Goal: Contribute content

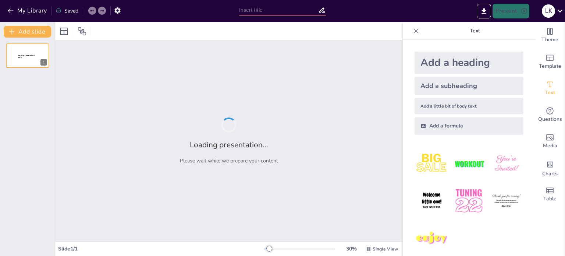
type input "Ρωσόφωνοι Μετανάστες στην [GEOGRAPHIC_DATA]: Η Δεύτερη Γενιά και η Αίσθηση του …"
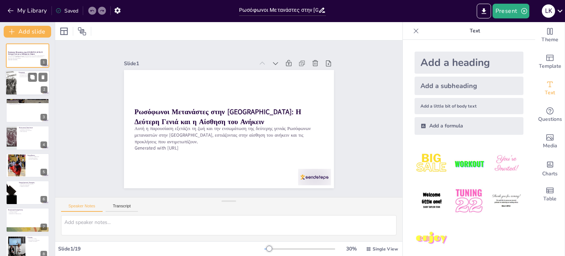
click at [23, 79] on div at bounding box center [28, 83] width 44 height 25
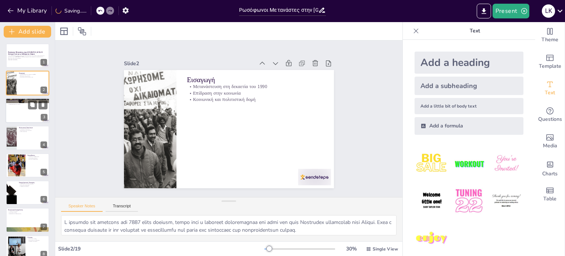
click at [25, 108] on div at bounding box center [28, 110] width 44 height 25
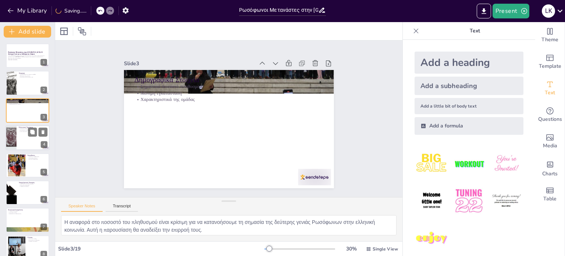
click at [17, 128] on div at bounding box center [28, 137] width 44 height 25
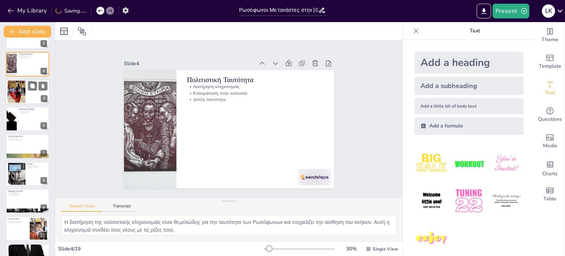
click at [18, 100] on div at bounding box center [17, 91] width 34 height 22
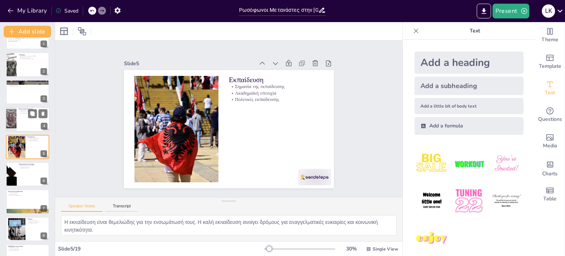
click at [18, 118] on div at bounding box center [28, 119] width 44 height 25
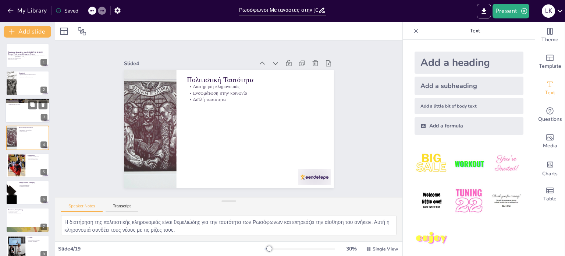
drag, startPoint x: 16, startPoint y: 85, endPoint x: 14, endPoint y: 117, distance: 31.4
click at [16, 87] on div at bounding box center [11, 83] width 34 height 24
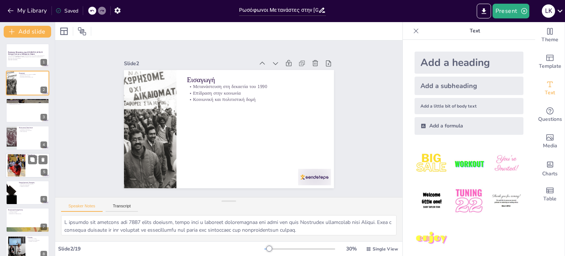
click at [23, 160] on div at bounding box center [17, 165] width 34 height 22
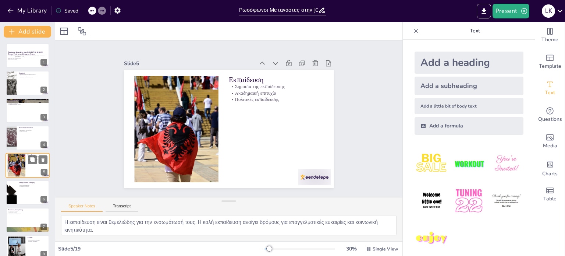
scroll to position [18, 0]
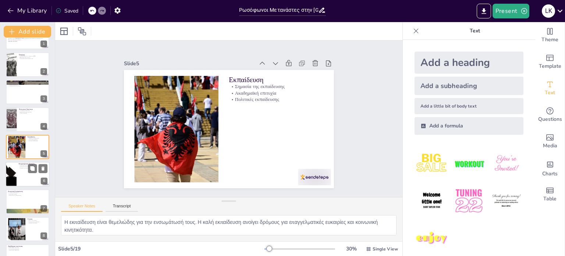
click at [24, 178] on div at bounding box center [28, 174] width 44 height 25
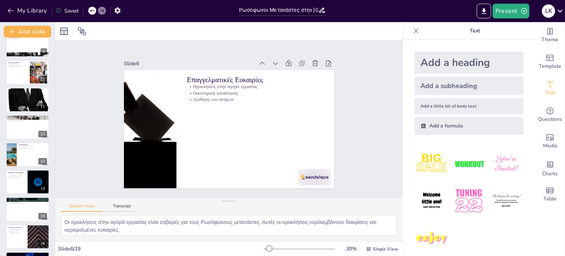
scroll to position [311, 0]
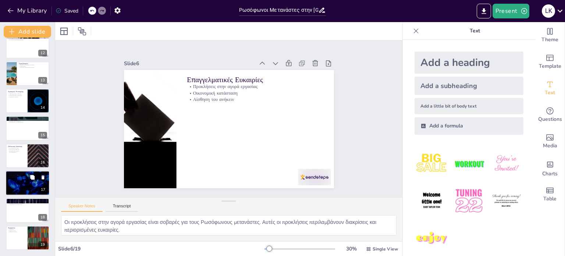
click at [31, 187] on div at bounding box center [28, 182] width 44 height 25
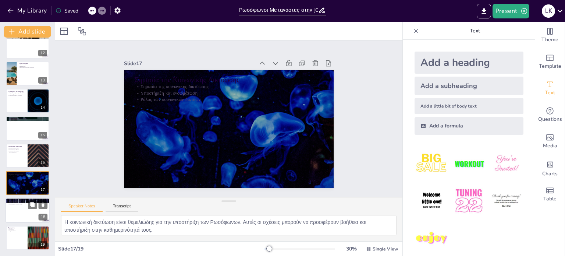
click at [23, 216] on div at bounding box center [28, 210] width 44 height 25
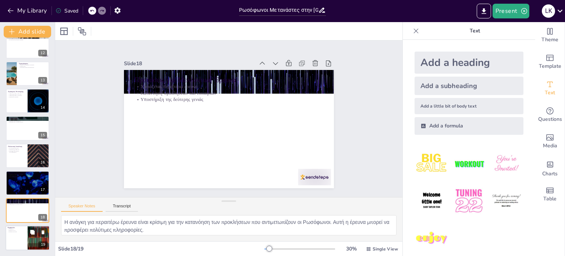
click at [22, 234] on div at bounding box center [28, 237] width 44 height 25
type textarea "Οι ευχαριστίες είναι σημαντικές, καθώς αναγνωρίζουν τη συμβολή όλων όσων βοήθησ…"
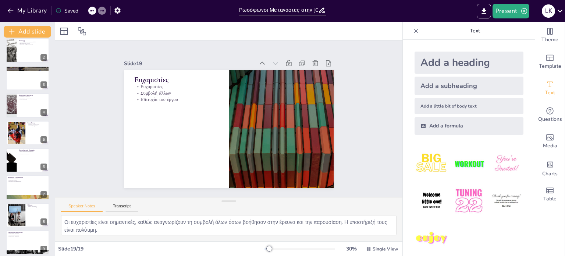
scroll to position [37, 0]
